Goal: Task Accomplishment & Management: Use online tool/utility

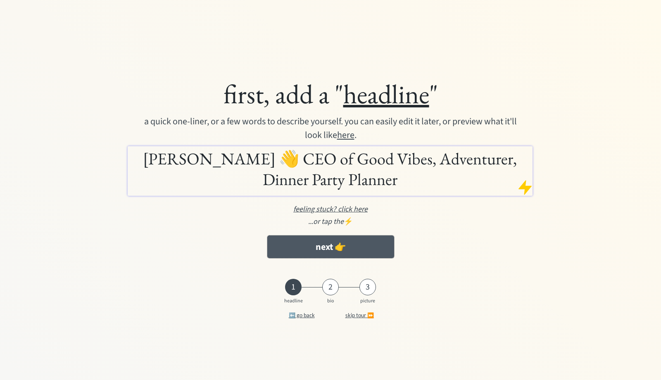
click at [318, 248] on button "next 👉" at bounding box center [330, 247] width 127 height 23
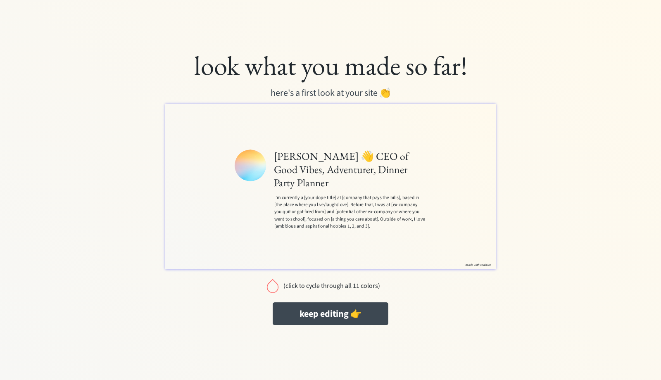
click at [304, 288] on div "(click to cycle through all 11 colors)" at bounding box center [331, 286] width 97 height 8
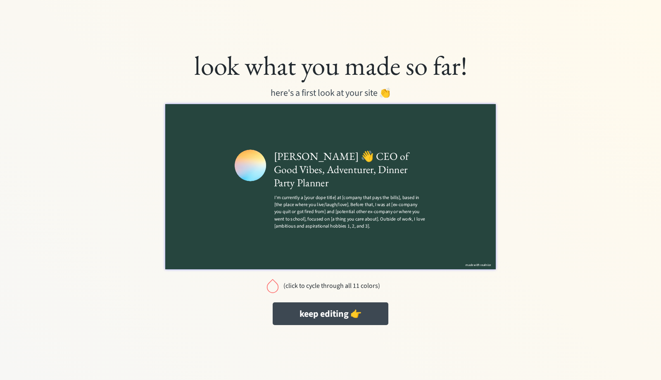
click at [304, 287] on div "(click to cycle through all 11 colors)" at bounding box center [331, 286] width 97 height 8
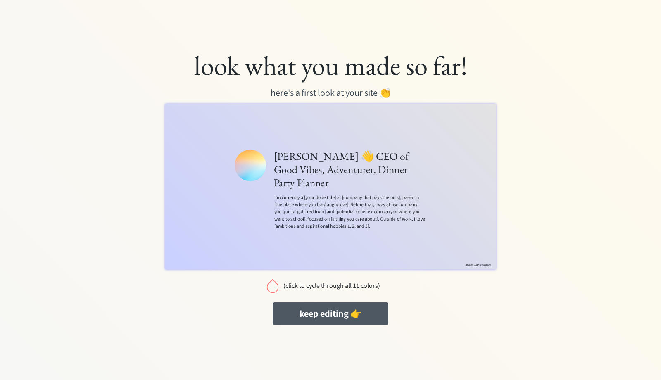
click at [307, 315] on button "keep editing 👉" at bounding box center [331, 314] width 116 height 23
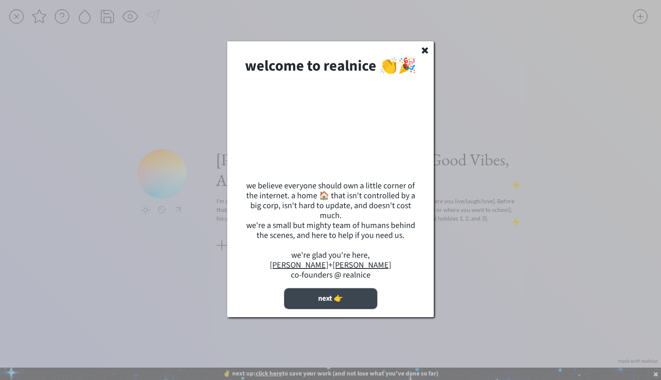
click at [307, 309] on button "next 👉" at bounding box center [330, 299] width 93 height 21
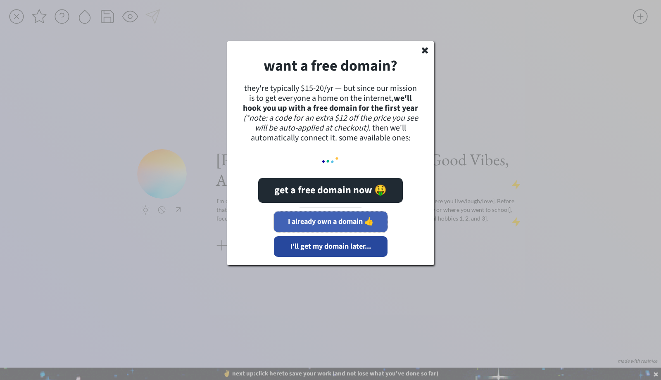
click at [321, 219] on button "I already own a domain 👍" at bounding box center [331, 222] width 114 height 21
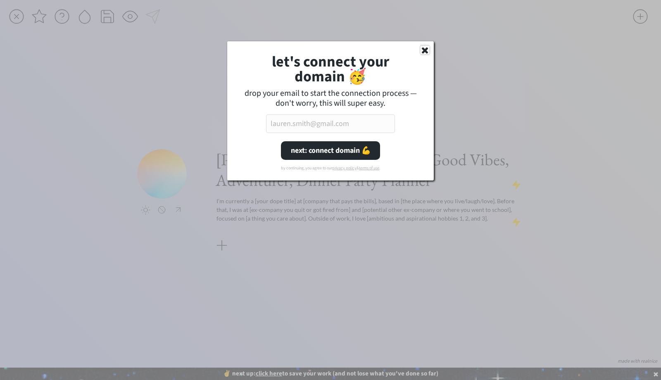
click at [424, 51] on use at bounding box center [425, 51] width 6 height 6
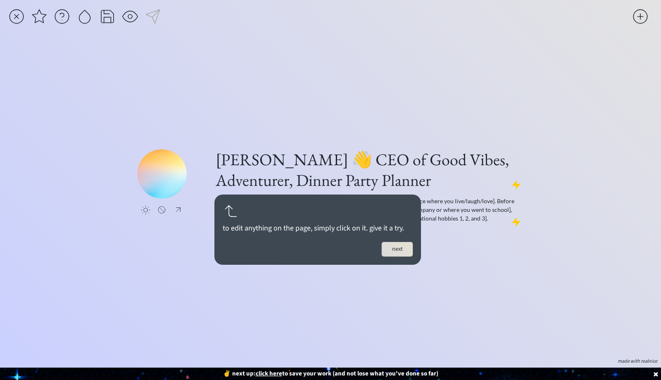
click at [394, 250] on button "next" at bounding box center [397, 249] width 31 height 14
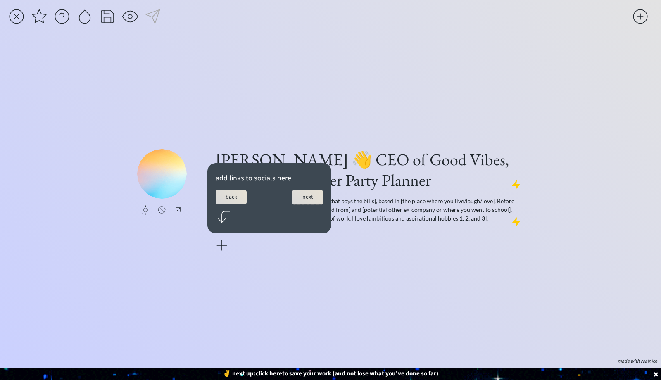
click at [302, 199] on button "next" at bounding box center [307, 197] width 31 height 14
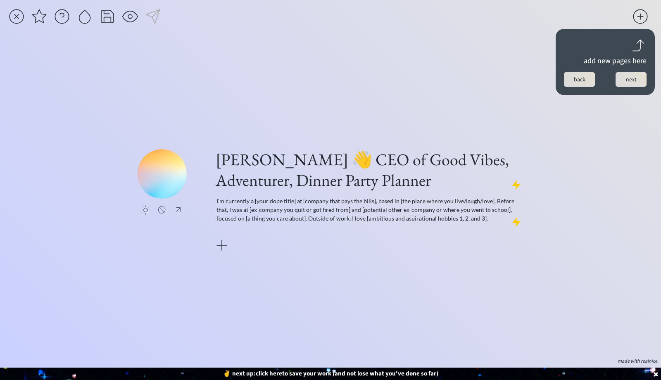
click at [620, 84] on button "next" at bounding box center [631, 79] width 31 height 14
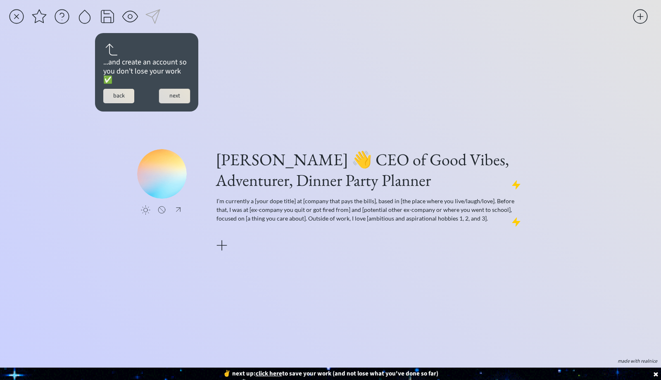
click at [178, 90] on button "next" at bounding box center [174, 96] width 31 height 14
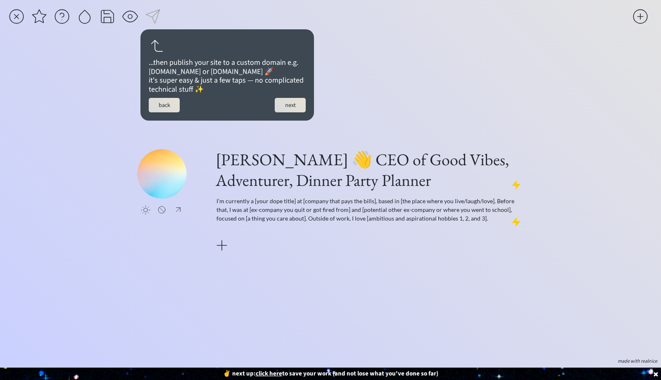
click at [292, 112] on button "next" at bounding box center [290, 105] width 31 height 14
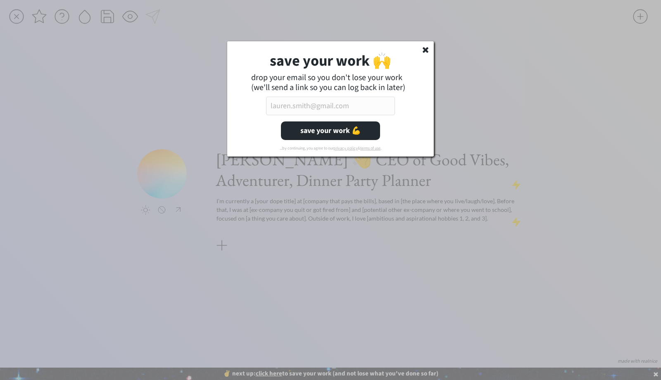
click at [426, 52] on icon at bounding box center [426, 49] width 8 height 8
